Goal: Obtain resource: Obtain resource

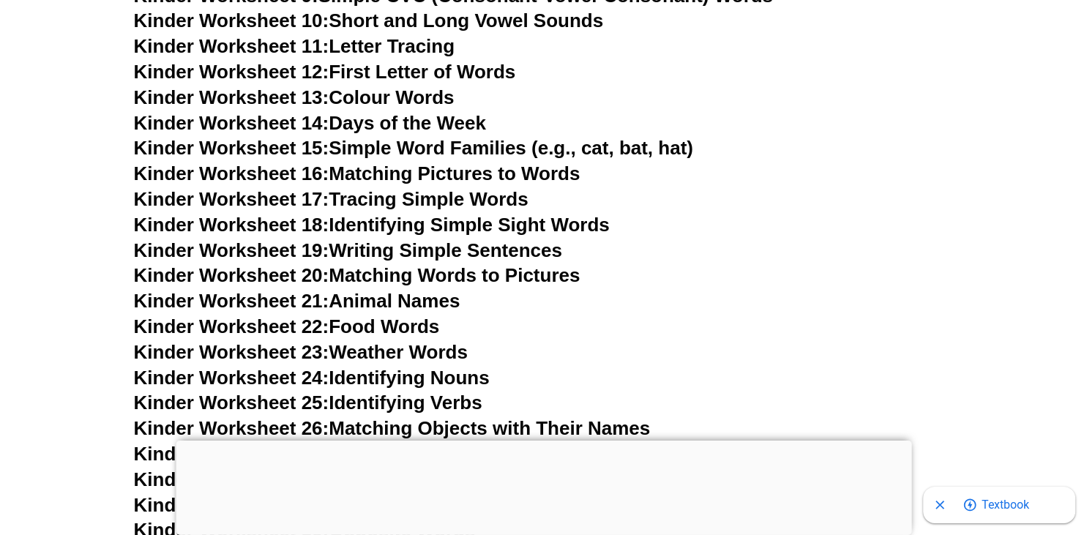
scroll to position [1004, 0]
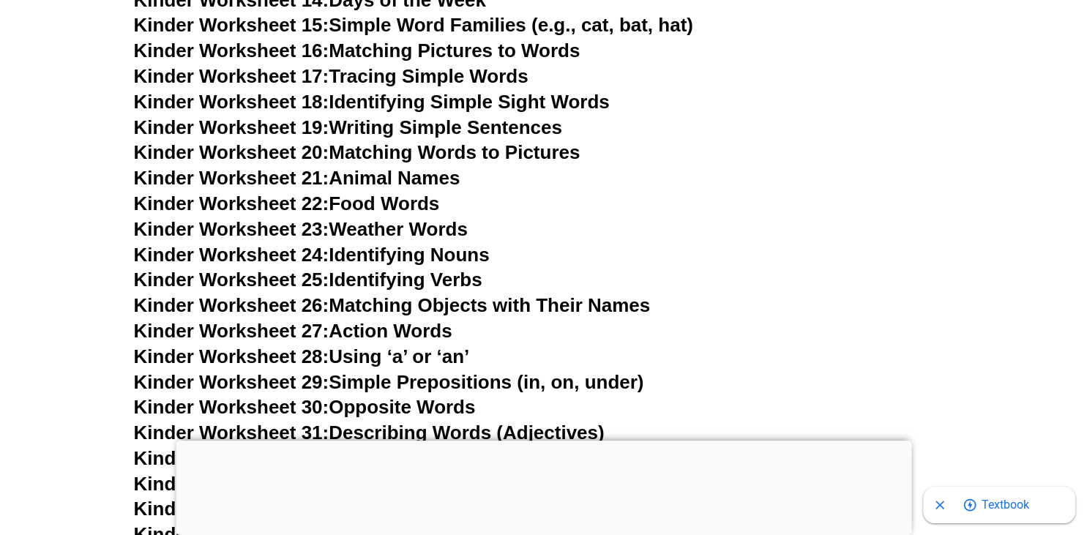
click at [427, 200] on link "Kinder Worksheet 22: Food Words" at bounding box center [287, 203] width 306 height 22
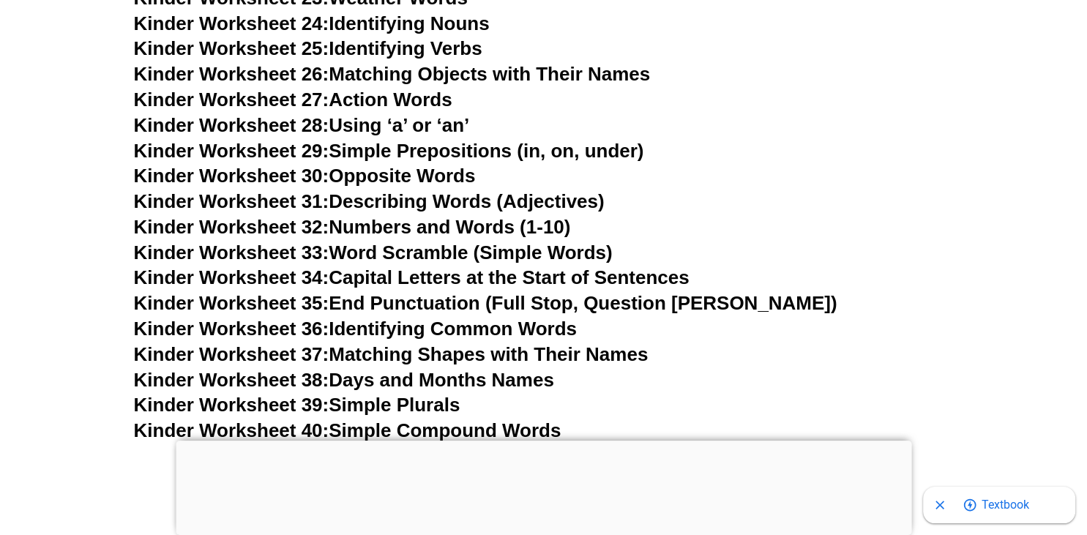
scroll to position [1236, 0]
click at [390, 149] on link "Kinder Worksheet 29: Simple Prepositions (in, on, under)" at bounding box center [389, 150] width 510 height 22
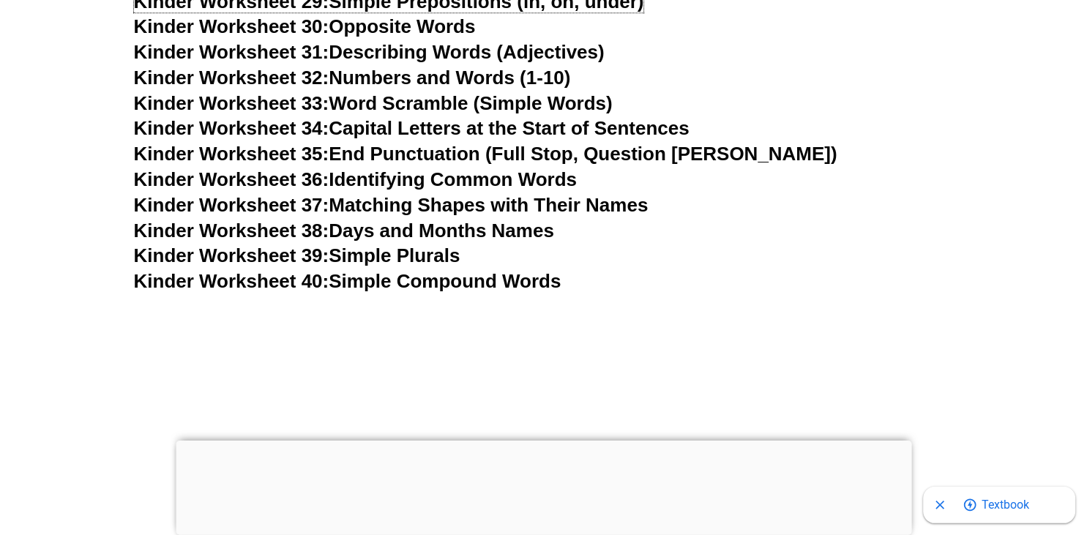
scroll to position [1390, 0]
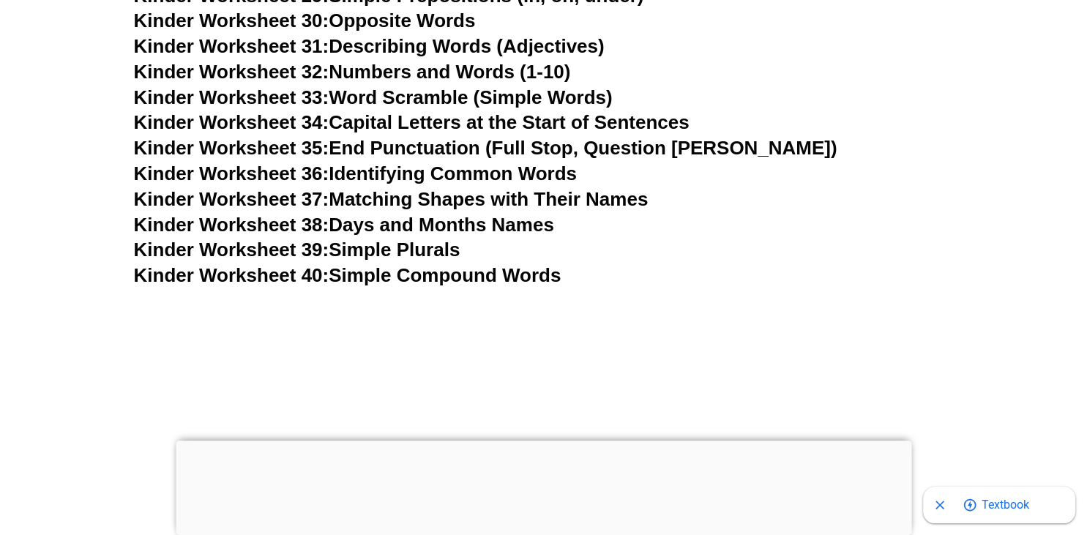
click at [520, 197] on link "Kinder Worksheet 37: Matching Shapes with Their Names" at bounding box center [391, 199] width 514 height 22
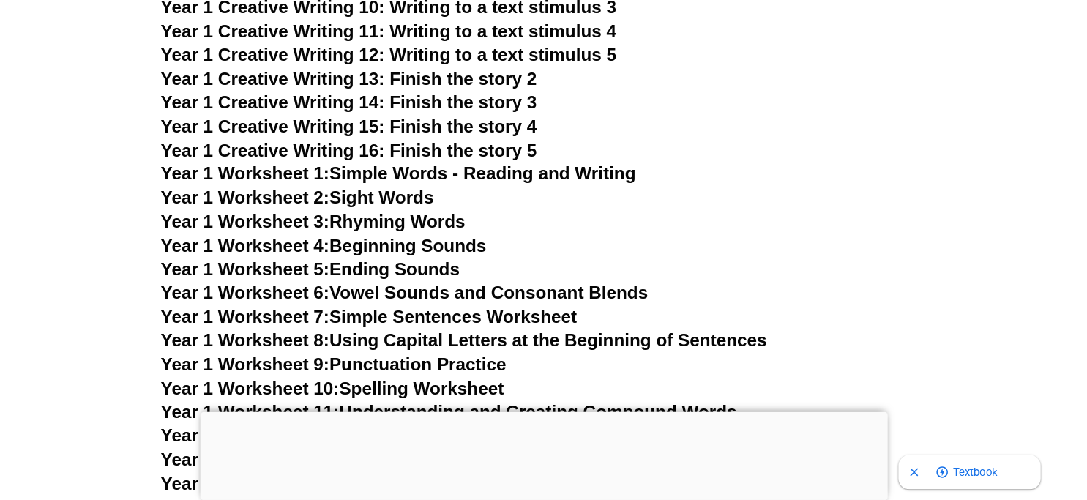
scroll to position [2781, 0]
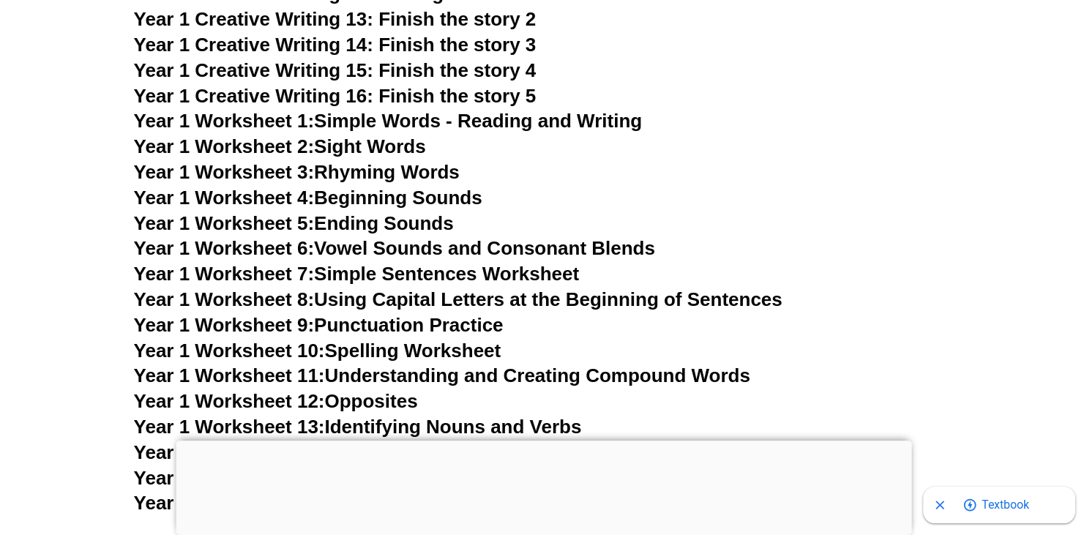
click at [390, 198] on link "Year 1 Worksheet 4: Beginning Sounds" at bounding box center [308, 198] width 348 height 22
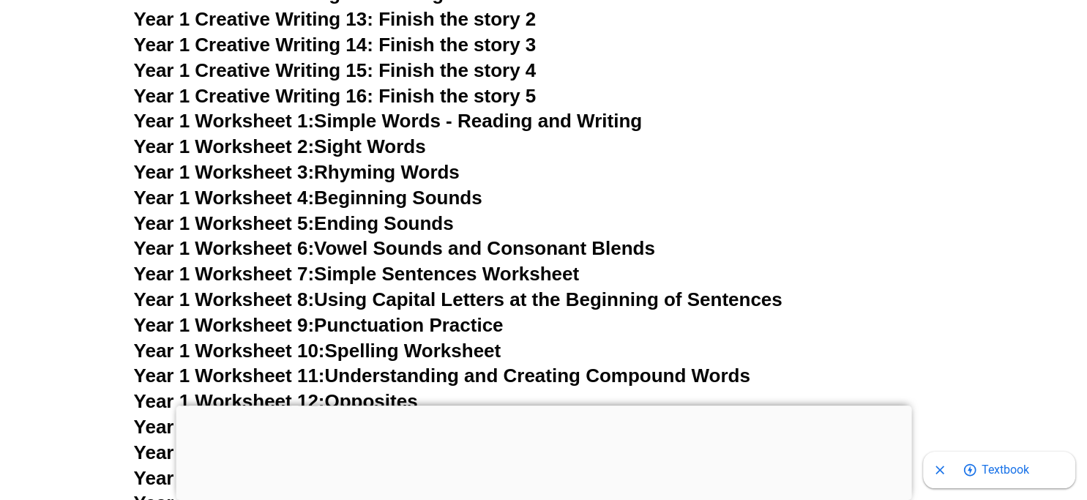
click at [363, 222] on link "Year 1 Worksheet 5: Ending Sounds" at bounding box center [294, 223] width 320 height 22
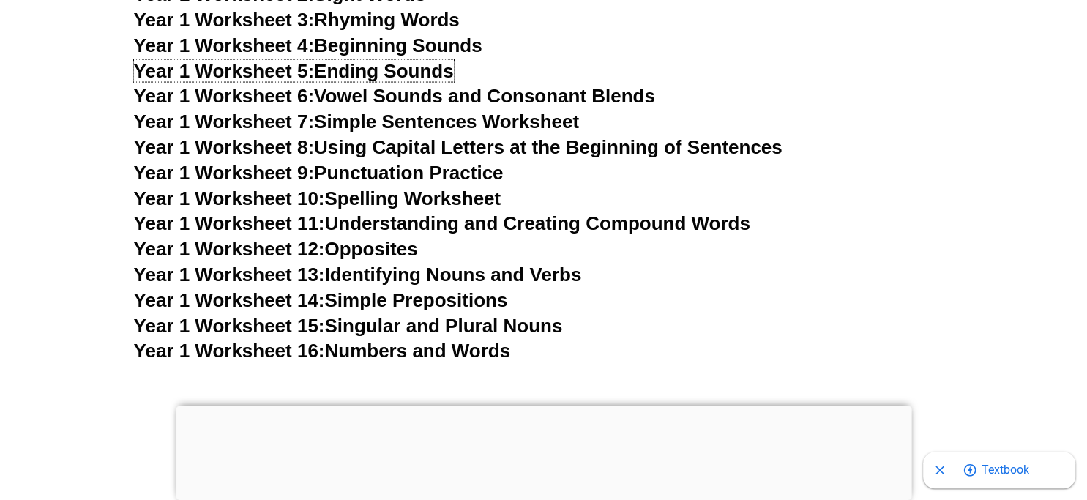
scroll to position [2936, 0]
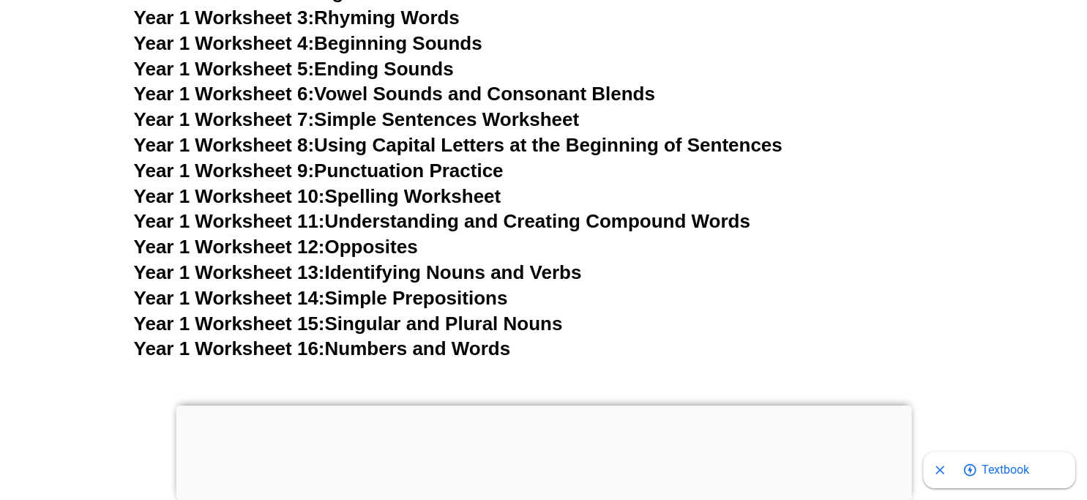
click at [423, 121] on link "Year 1 Worksheet 7: Simple Sentences Worksheet" at bounding box center [357, 119] width 446 height 22
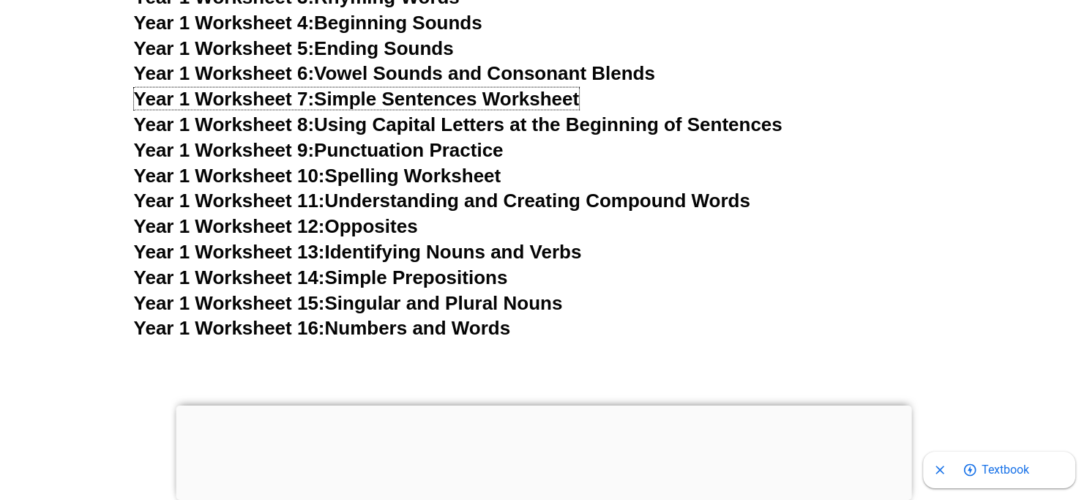
scroll to position [3091, 0]
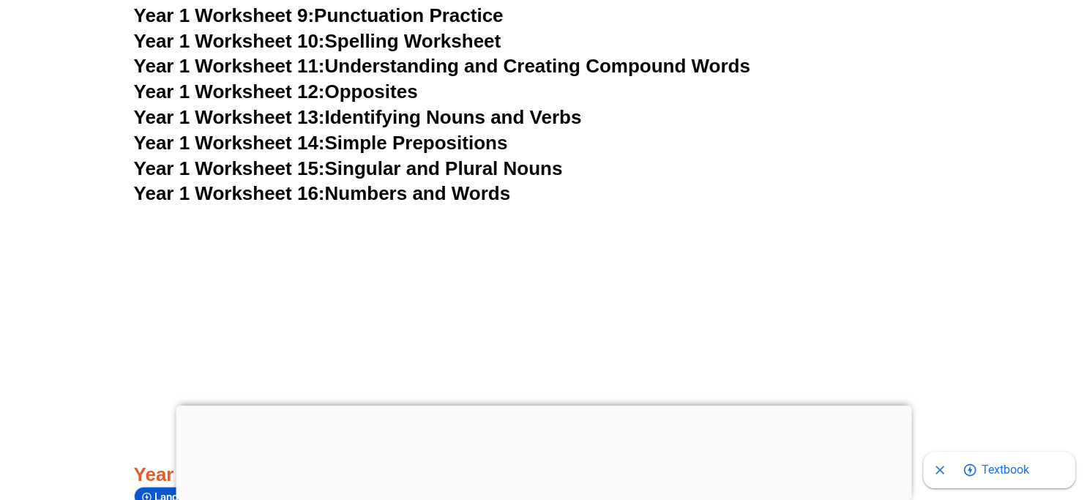
click at [371, 63] on link "Year 1 Worksheet 11: Understanding and Creating Compound Words" at bounding box center [442, 66] width 616 height 22
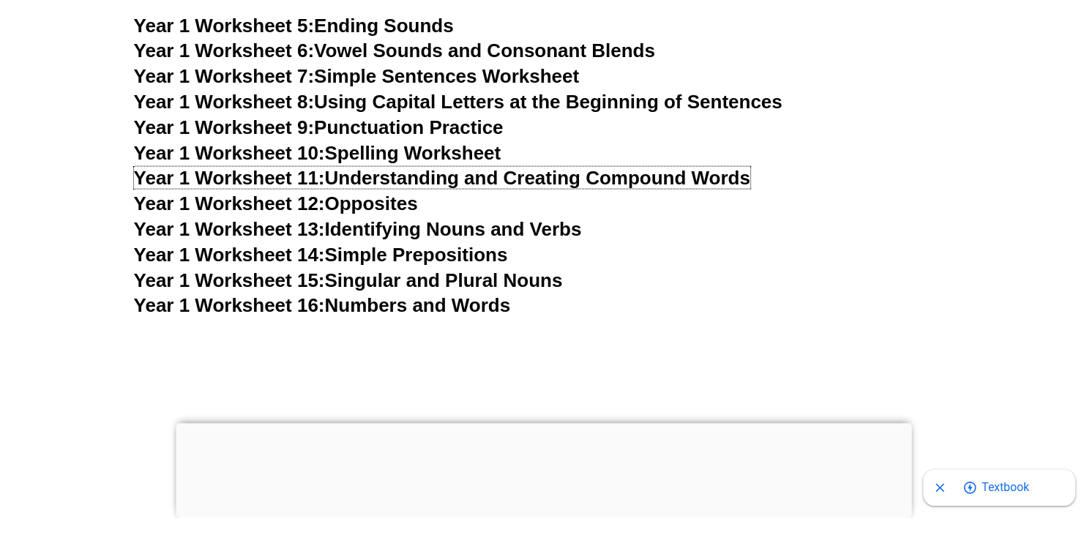
scroll to position [2936, 0]
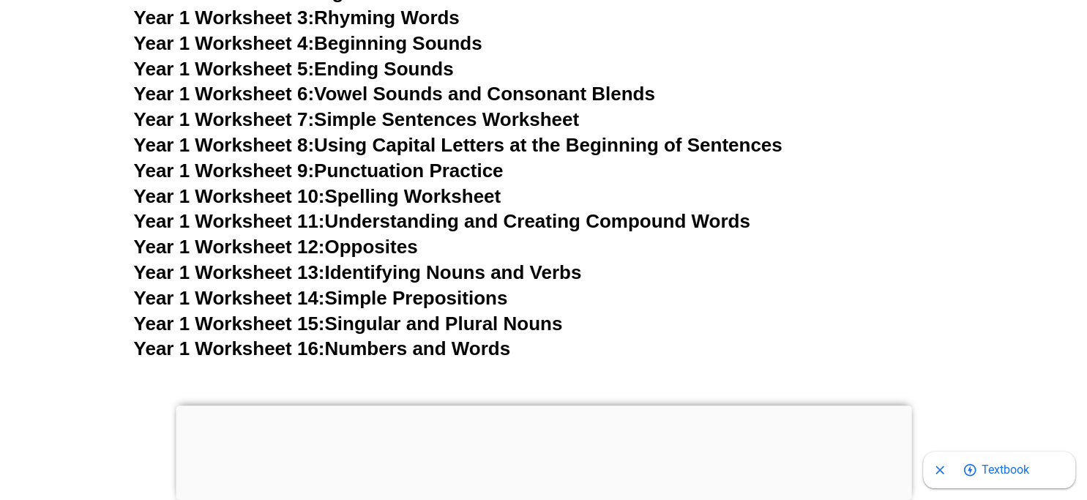
click at [420, 323] on link "Year 1 Worksheet 15: Singular and Plural Nouns" at bounding box center [348, 323] width 429 height 22
click at [388, 297] on link "Year 1 Worksheet 14: Simple Prepositions" at bounding box center [321, 298] width 374 height 22
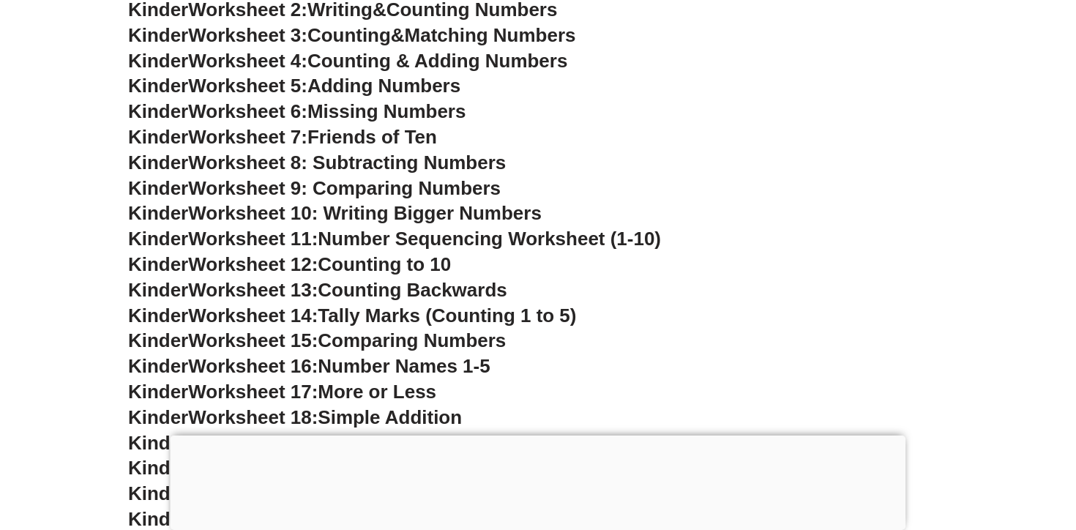
scroll to position [695, 0]
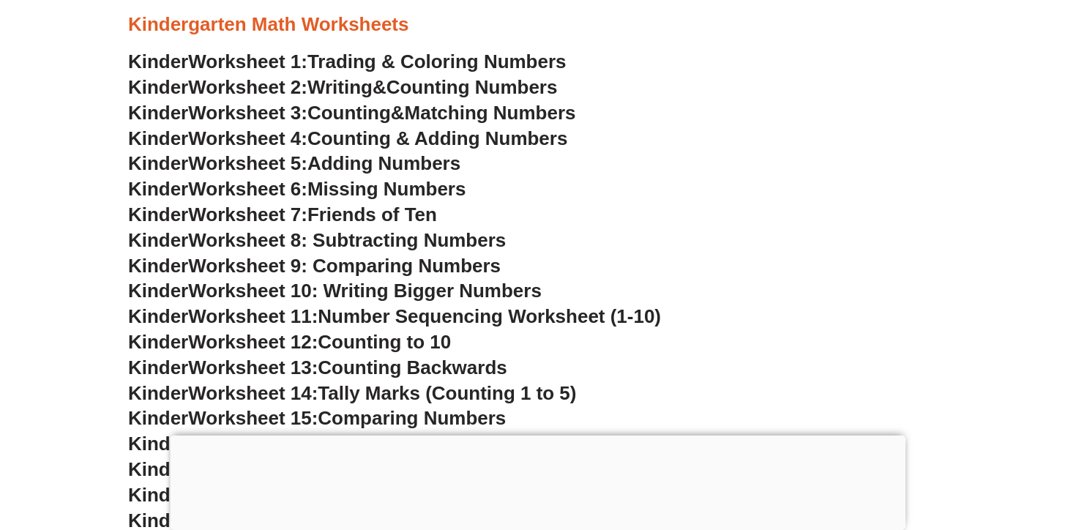
click at [809, 277] on h3 "Kinder Worksheet 9: Comparing Numbers" at bounding box center [538, 266] width 820 height 25
click at [858, 250] on h3 "Kinder Worksheet 8: Subtracting Numbers" at bounding box center [538, 240] width 820 height 25
click at [888, 255] on h3 "Kinder Worksheet 9: Comparing Numbers" at bounding box center [538, 266] width 820 height 25
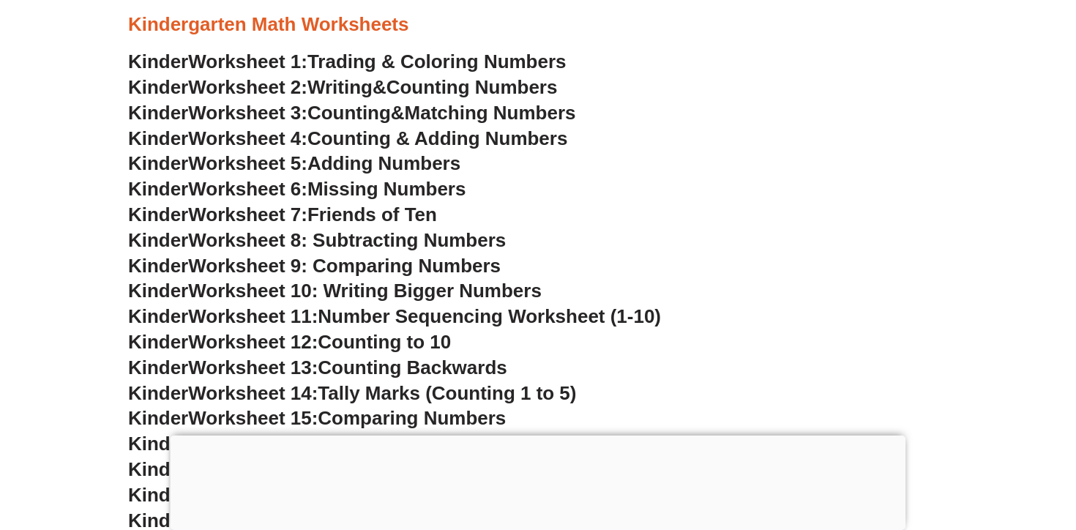
click at [863, 244] on h3 "Kinder Worksheet 8: Subtracting Numbers" at bounding box center [538, 240] width 820 height 25
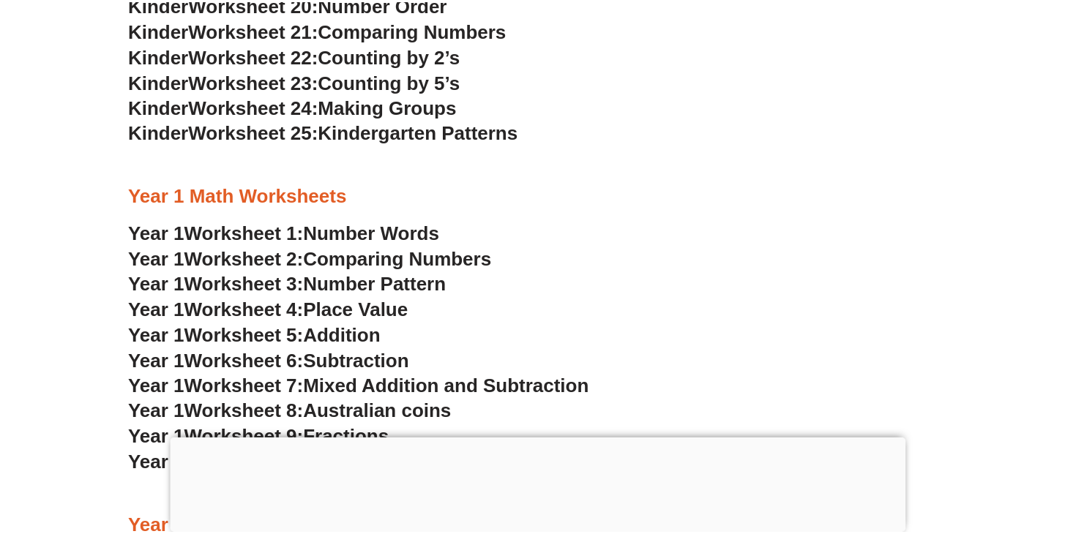
scroll to position [1313, 0]
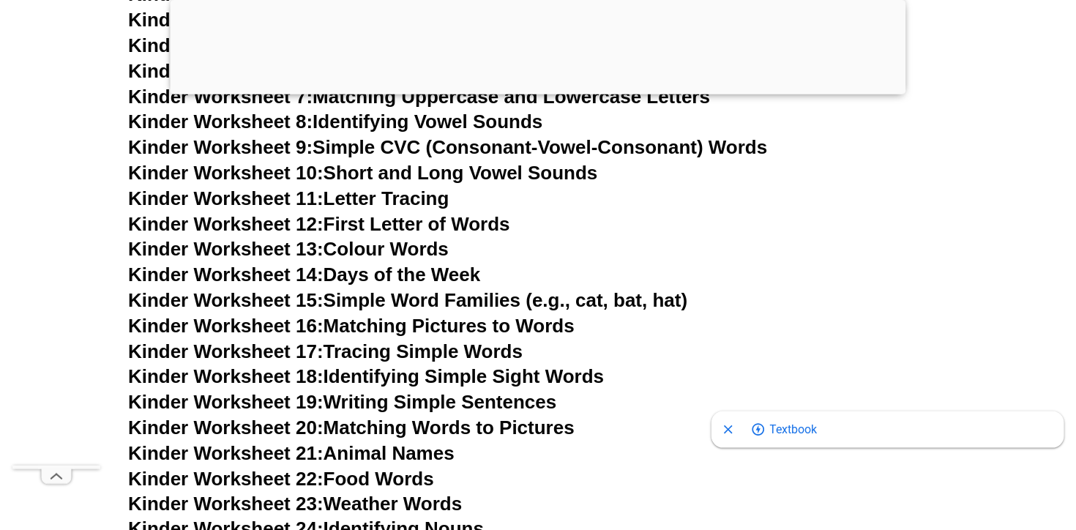
scroll to position [850, 0]
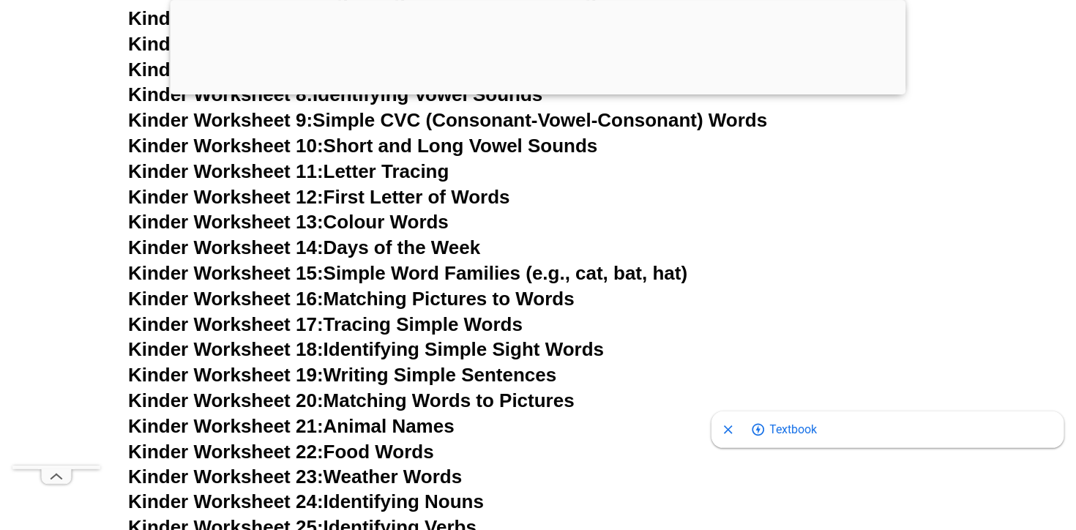
click at [648, 203] on h3 "Kinder Worksheet 12: First Letter of Words" at bounding box center [538, 197] width 820 height 25
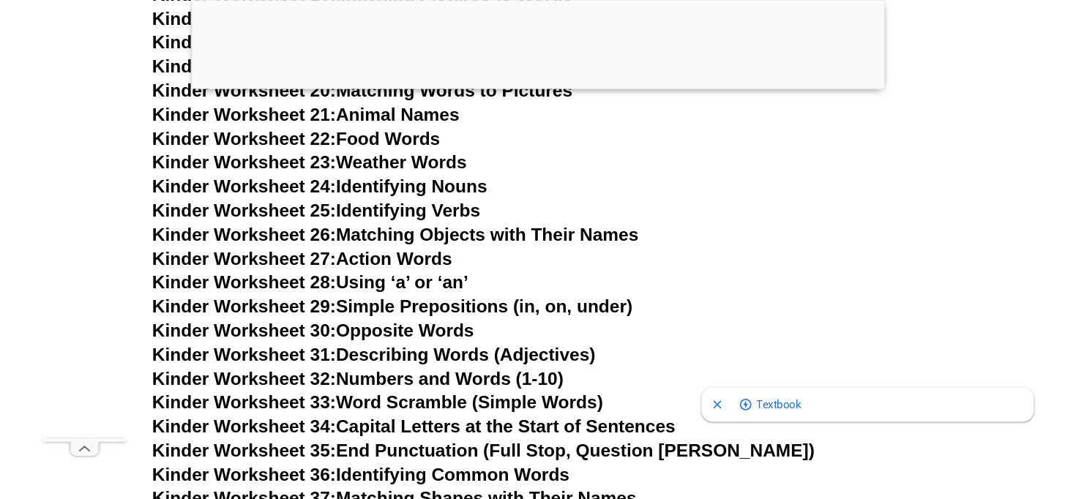
scroll to position [1159, 0]
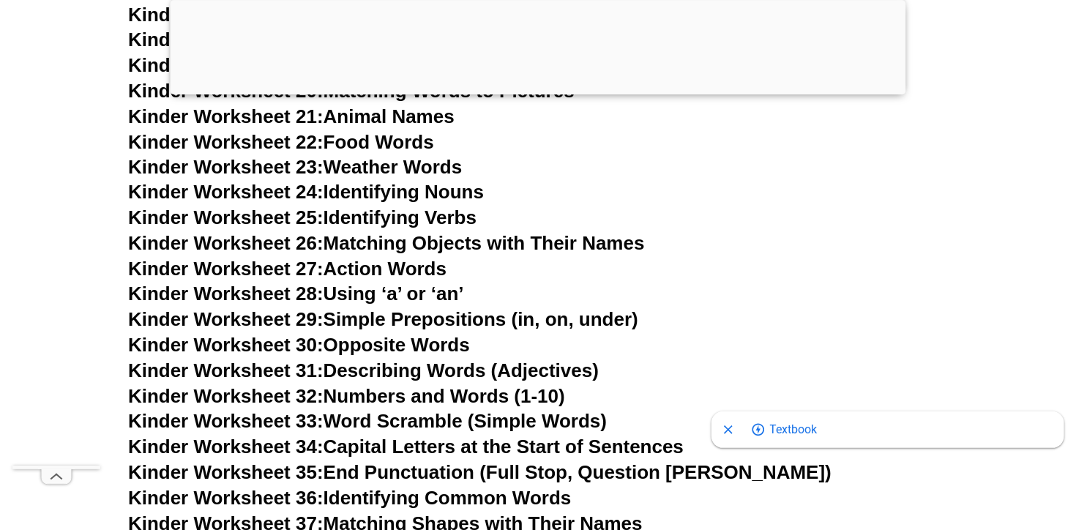
click at [438, 188] on link "Kinder Worksheet 24: Identifying Nouns" at bounding box center [306, 192] width 356 height 22
